Goal: Navigation & Orientation: Find specific page/section

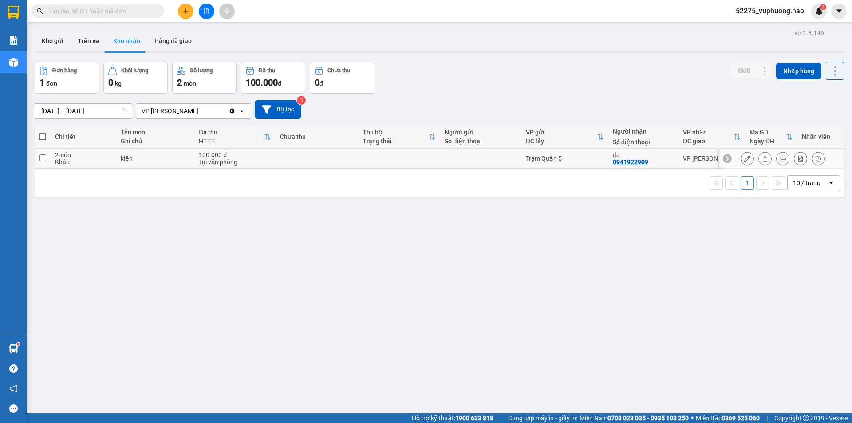
click at [762, 157] on icon at bounding box center [765, 158] width 6 height 6
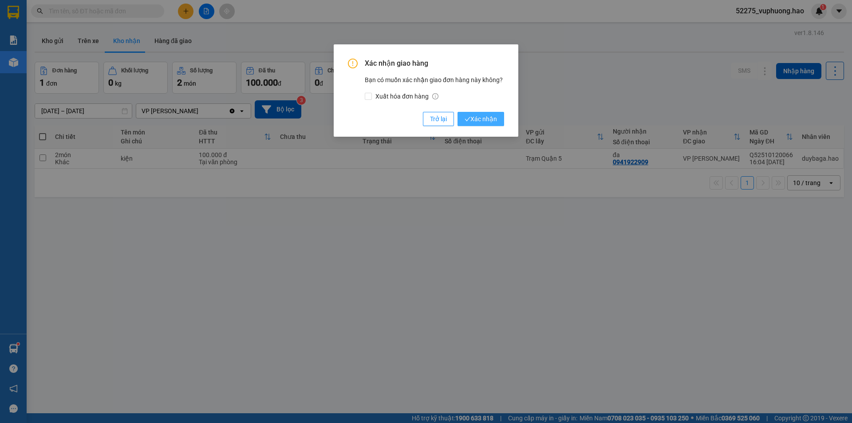
click at [484, 118] on span "Xác nhận" at bounding box center [480, 119] width 32 height 10
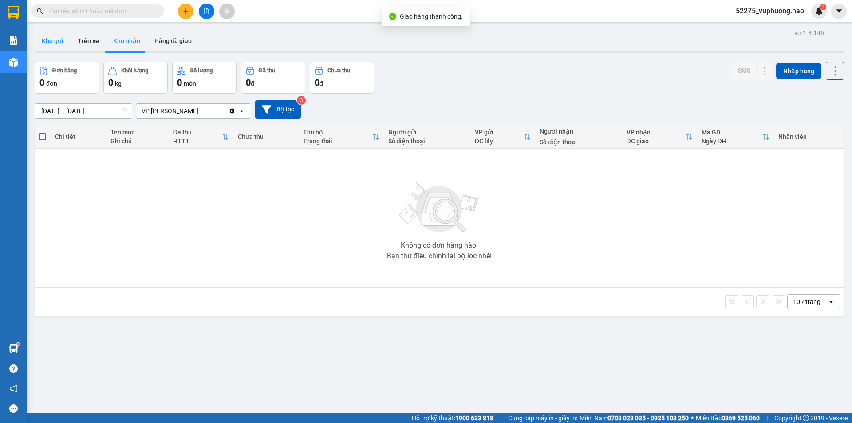
click at [59, 42] on button "Kho gửi" at bounding box center [53, 40] width 36 height 21
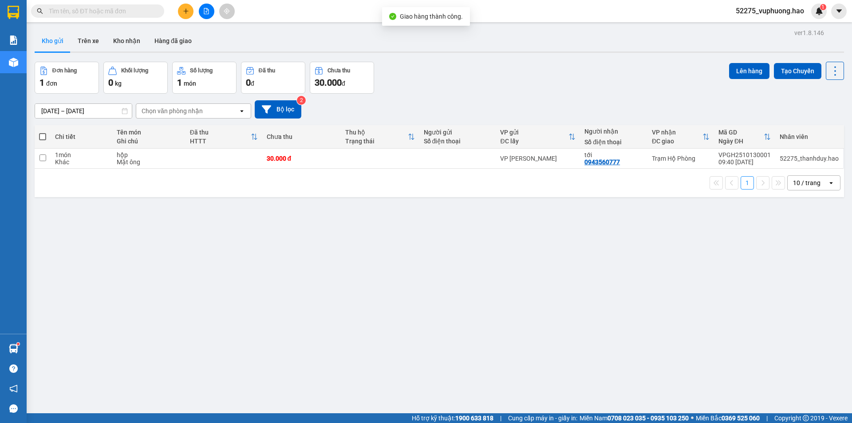
click at [59, 42] on button "Kho gửi" at bounding box center [53, 40] width 36 height 21
click at [788, 157] on icon at bounding box center [791, 158] width 6 height 6
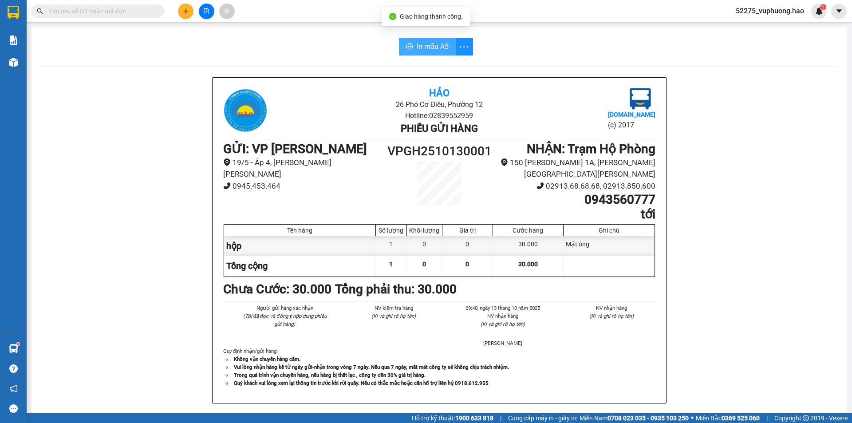
click at [417, 52] on span "In mẫu A5" at bounding box center [433, 46] width 32 height 11
click at [417, 46] on span "In mẫu A5" at bounding box center [433, 46] width 32 height 11
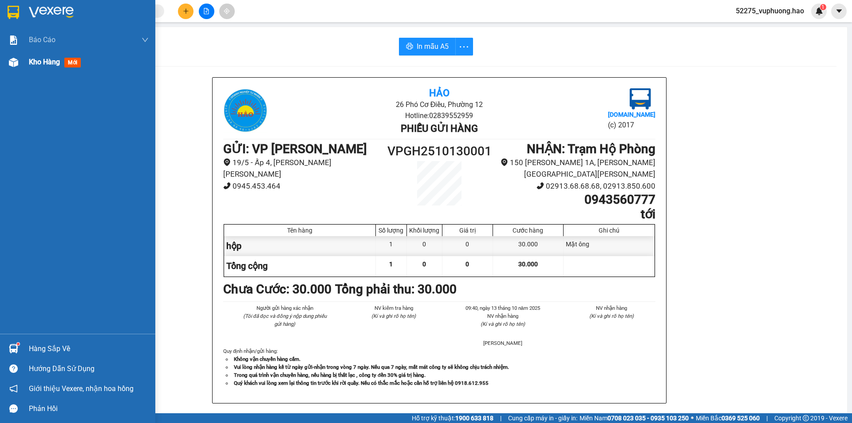
click at [4, 71] on div "Kho hàng mới" at bounding box center [77, 62] width 155 height 22
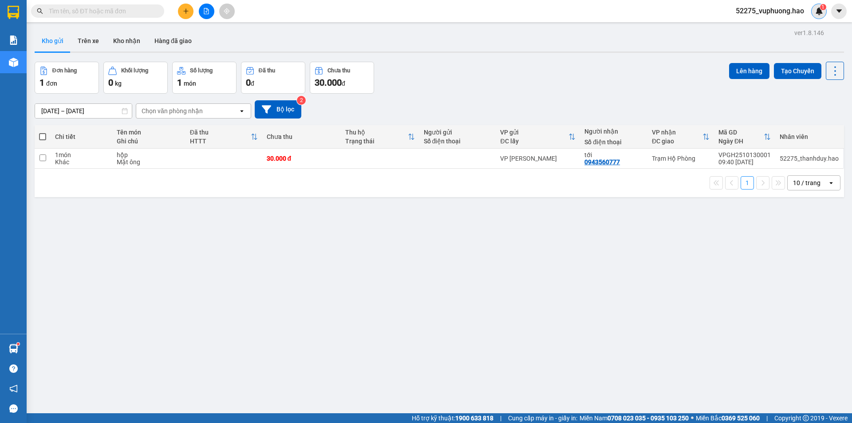
click at [816, 13] on img at bounding box center [819, 11] width 8 height 8
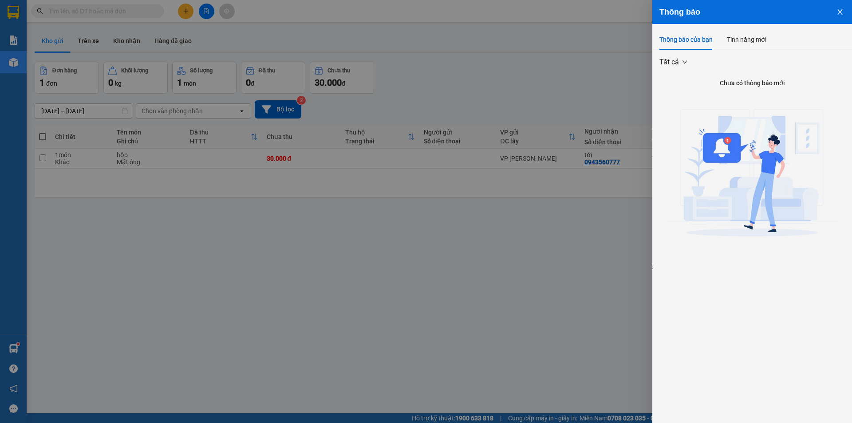
click at [471, 84] on div at bounding box center [426, 211] width 852 height 423
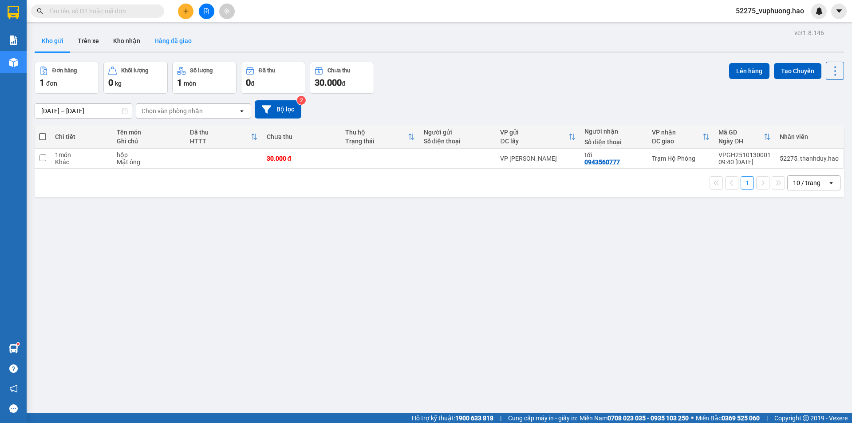
click at [181, 38] on button "Hàng đã giao" at bounding box center [172, 40] width 51 height 21
drag, startPoint x: 181, startPoint y: 38, endPoint x: 200, endPoint y: 41, distance: 19.0
click at [184, 38] on button "Hàng đã giao" at bounding box center [172, 40] width 51 height 21
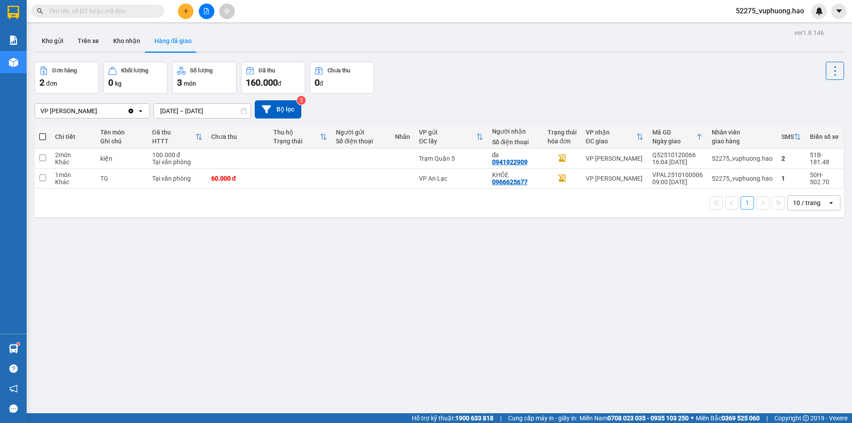
click at [106, 30] on div "ver 1.8.146 Kho gửi Trên xe [PERSON_NAME] Hàng đã [PERSON_NAME] hàng 2 đơn [PER…" at bounding box center [439, 238] width 816 height 423
click at [107, 30] on div "ver 1.8.146 Kho gửi Trên xe [PERSON_NAME] Hàng đã [PERSON_NAME] hàng 2 đơn [PER…" at bounding box center [439, 238] width 816 height 423
click at [89, 31] on button "Trên xe" at bounding box center [88, 40] width 35 height 21
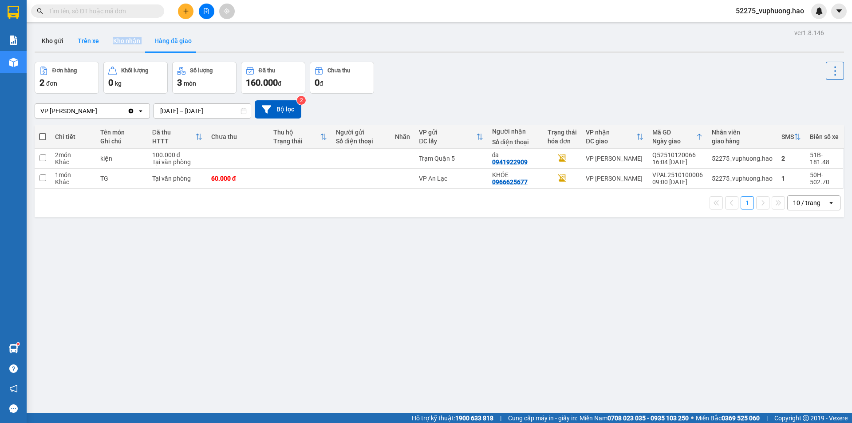
click at [89, 31] on button "Trên xe" at bounding box center [88, 40] width 35 height 21
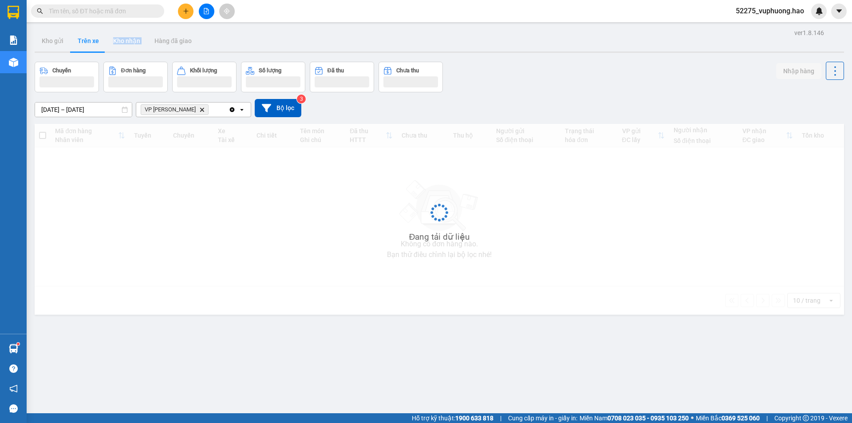
click at [89, 31] on button "Trên xe" at bounding box center [88, 40] width 35 height 21
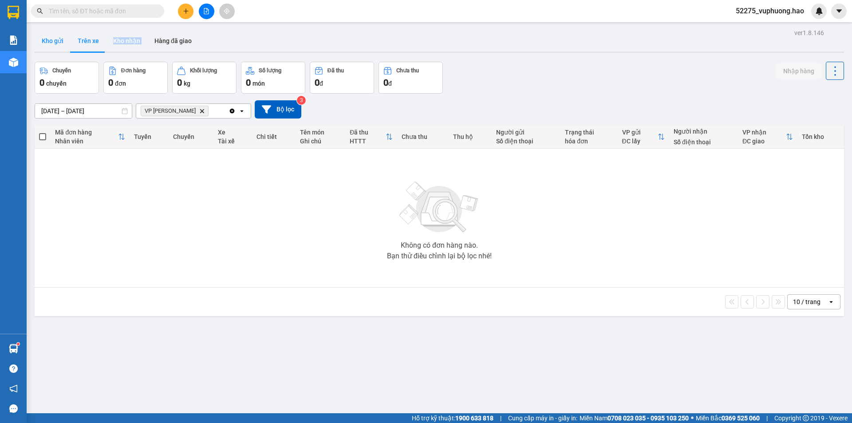
click at [44, 35] on button "Kho gửi" at bounding box center [53, 40] width 36 height 21
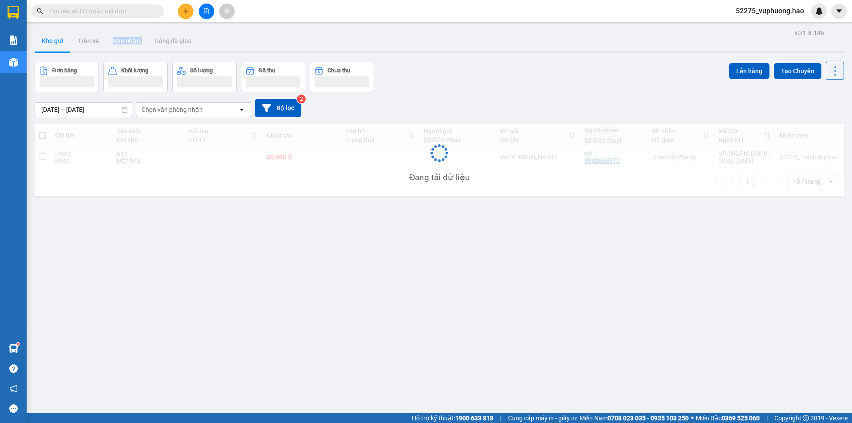
click at [49, 34] on button "Kho gửi" at bounding box center [53, 40] width 36 height 21
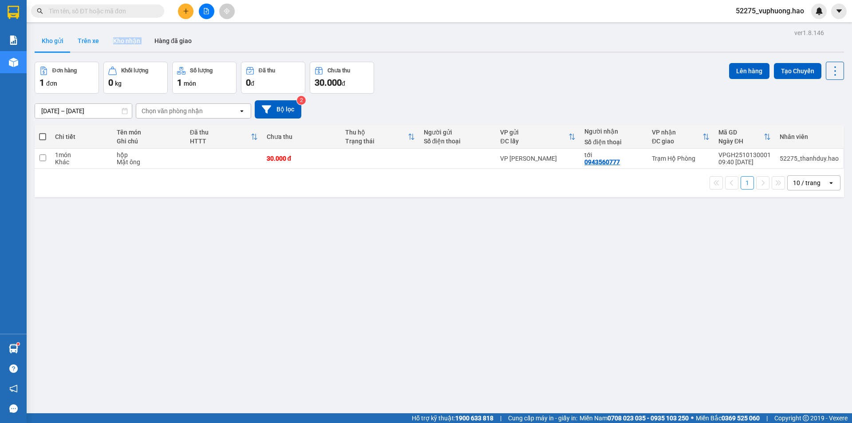
click at [79, 38] on button "Trên xe" at bounding box center [88, 40] width 35 height 21
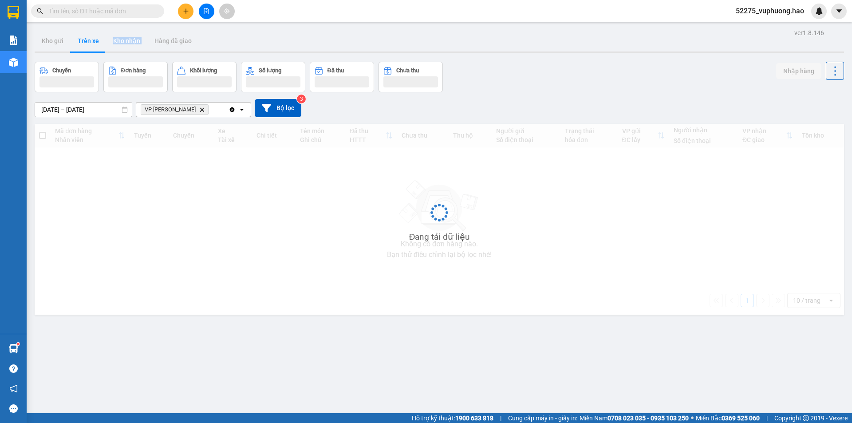
click at [79, 38] on button "Trên xe" at bounding box center [88, 40] width 35 height 21
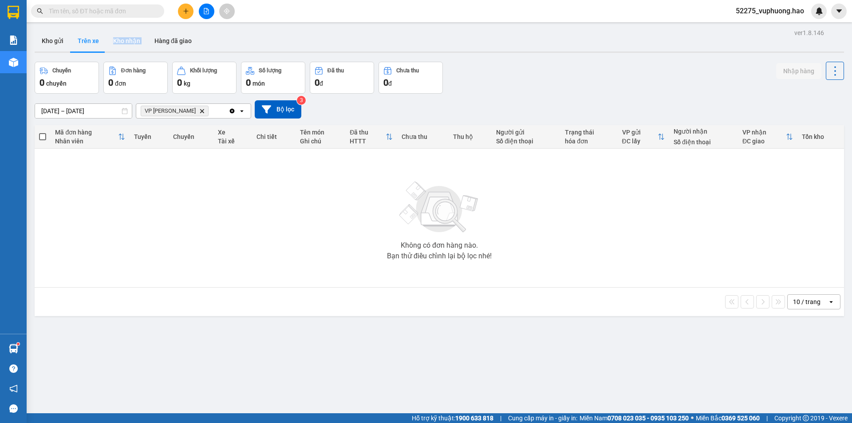
click at [126, 41] on button "Kho nhận" at bounding box center [126, 40] width 41 height 21
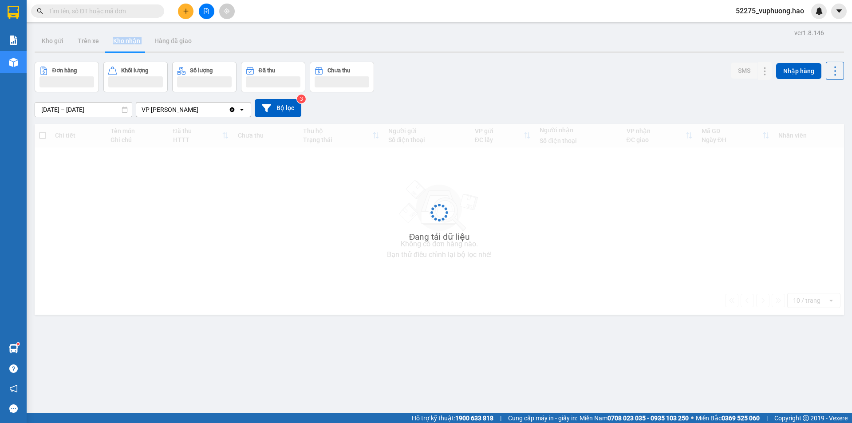
click at [126, 40] on button "Kho nhận" at bounding box center [126, 40] width 41 height 21
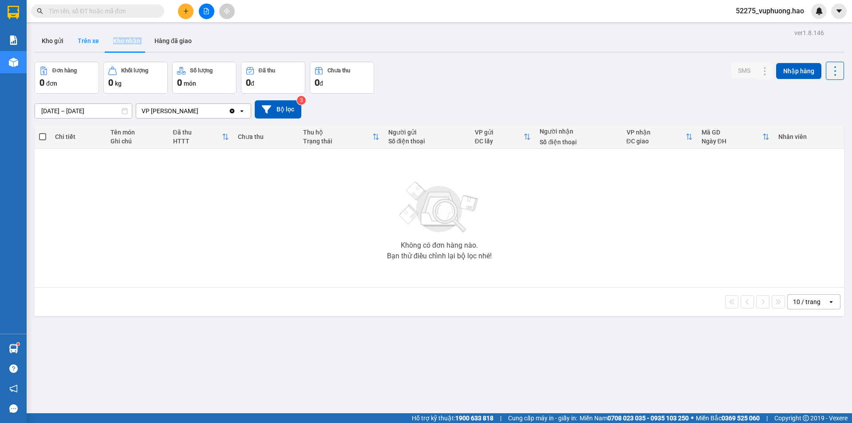
click at [71, 43] on button "Trên xe" at bounding box center [88, 40] width 35 height 21
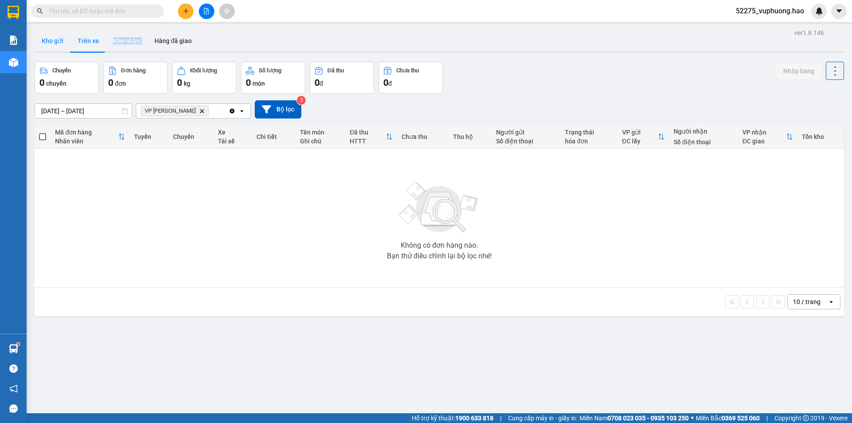
click at [63, 42] on button "Kho gửi" at bounding box center [53, 40] width 36 height 21
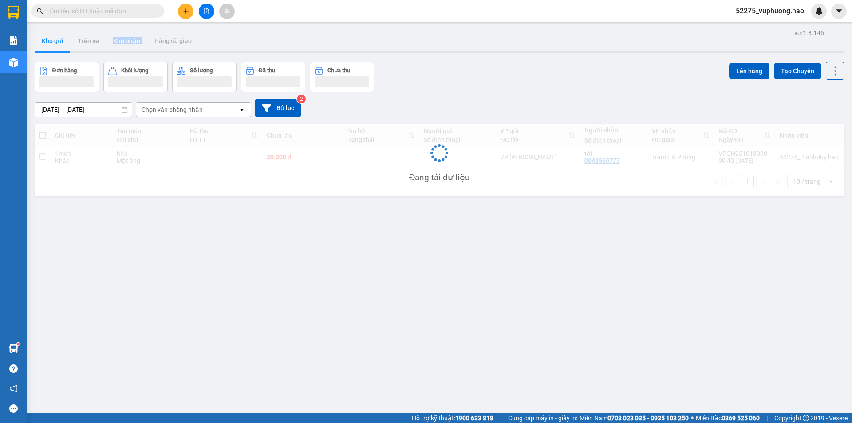
click at [63, 42] on button "Kho gửi" at bounding box center [53, 40] width 36 height 21
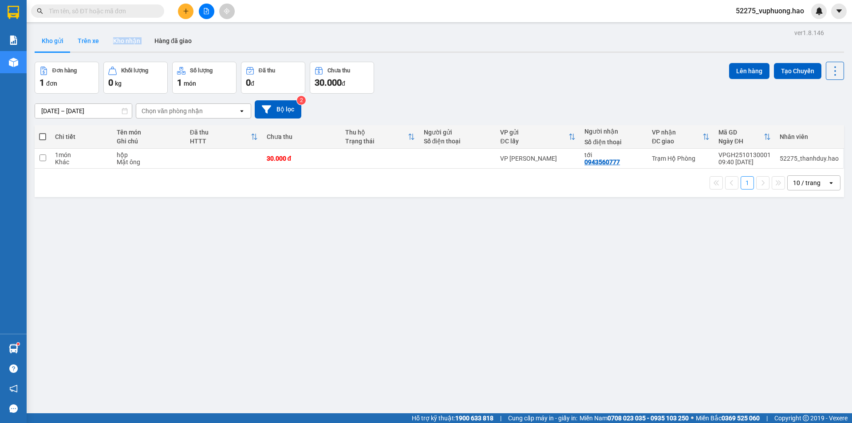
click at [90, 35] on button "Trên xe" at bounding box center [88, 40] width 35 height 21
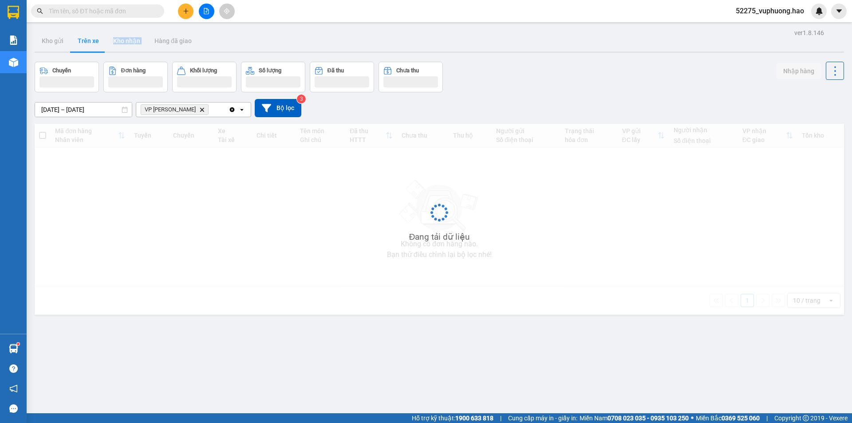
click at [90, 35] on button "Trên xe" at bounding box center [88, 40] width 35 height 21
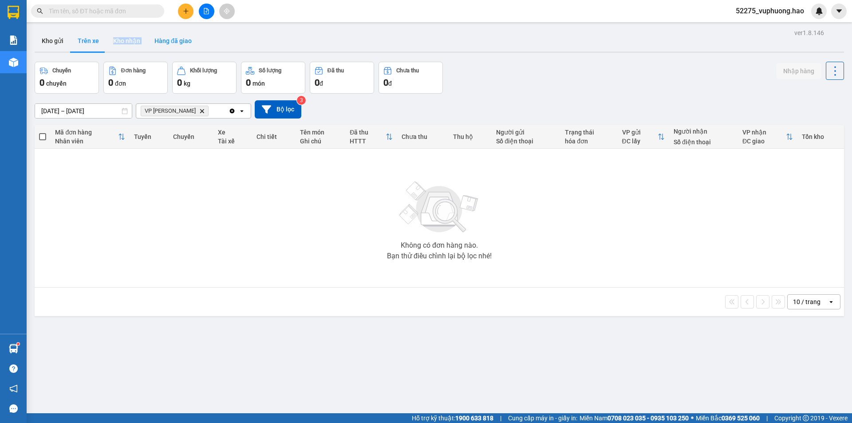
click at [178, 41] on button "Hàng đã giao" at bounding box center [172, 40] width 51 height 21
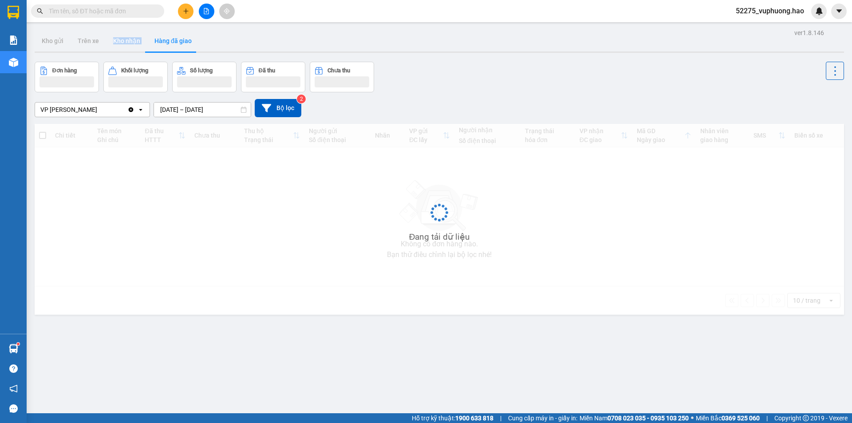
click at [178, 41] on button "Hàng đã giao" at bounding box center [172, 40] width 51 height 21
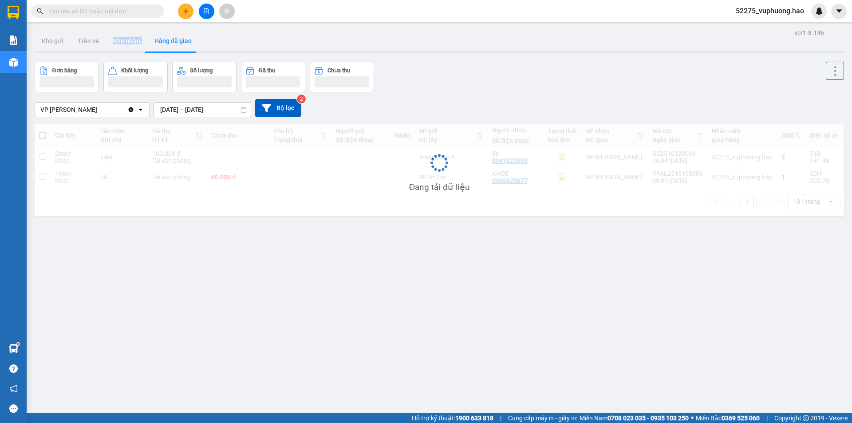
click at [178, 41] on button "Hàng đã giao" at bounding box center [172, 40] width 51 height 21
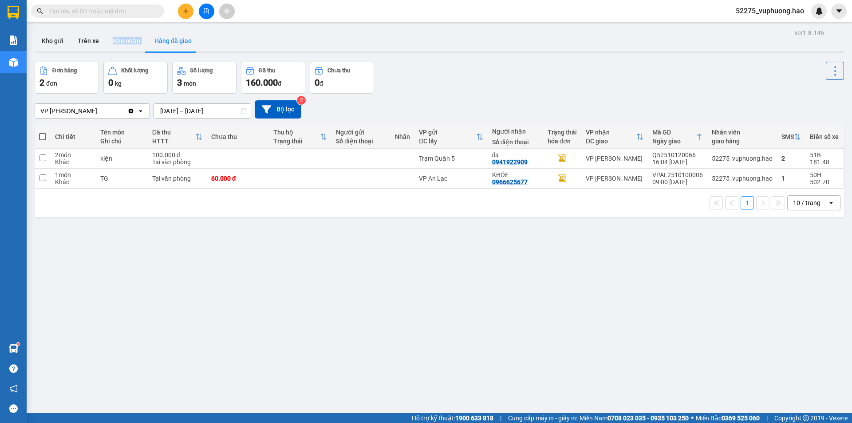
click at [117, 36] on button "Kho nhận" at bounding box center [126, 40] width 41 height 21
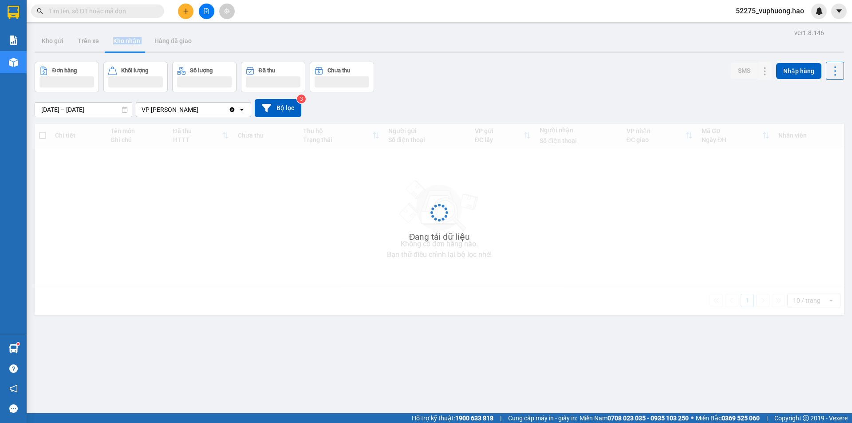
click at [117, 36] on button "Kho nhận" at bounding box center [126, 40] width 41 height 21
click at [97, 35] on button "Trên xe" at bounding box center [88, 40] width 35 height 21
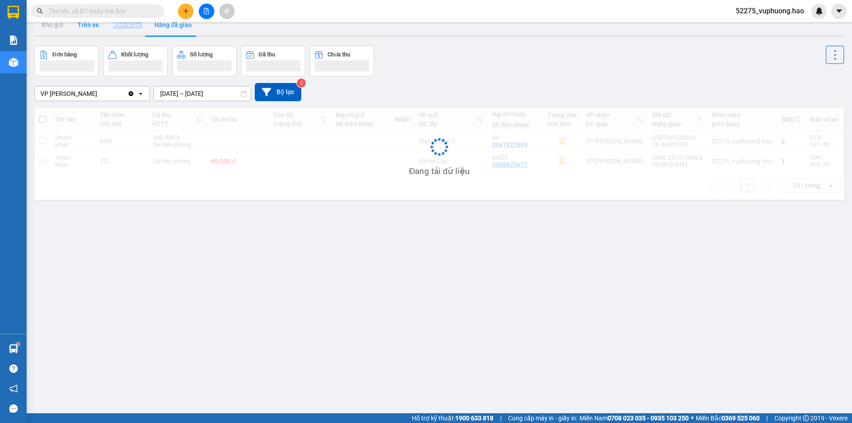
scroll to position [18, 0]
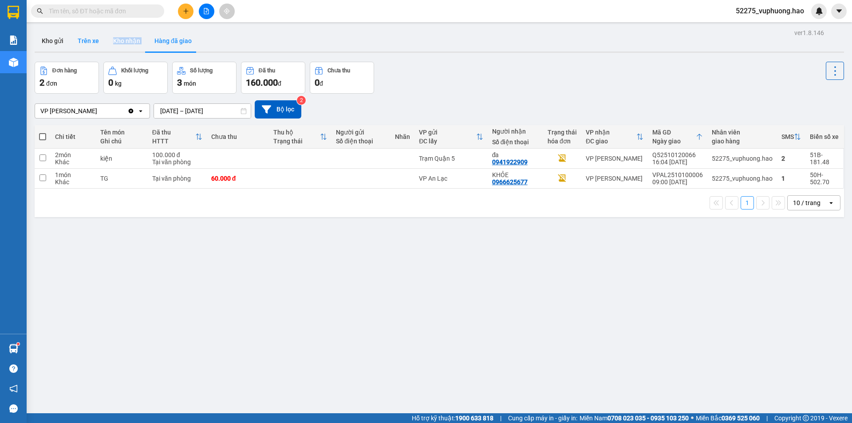
scroll to position [18, 0]
